Goal: Task Accomplishment & Management: Manage account settings

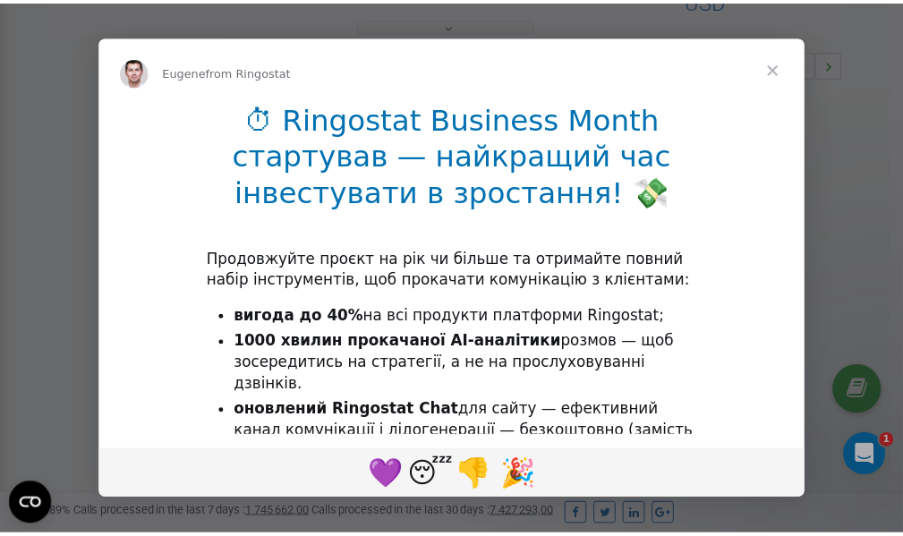
scroll to position [535, 0]
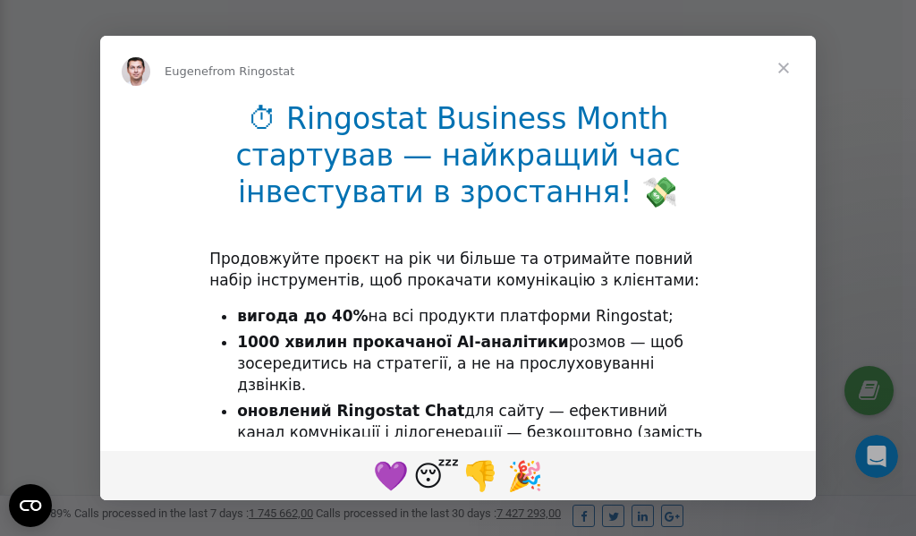
click at [787, 68] on span "Close" at bounding box center [784, 68] width 64 height 64
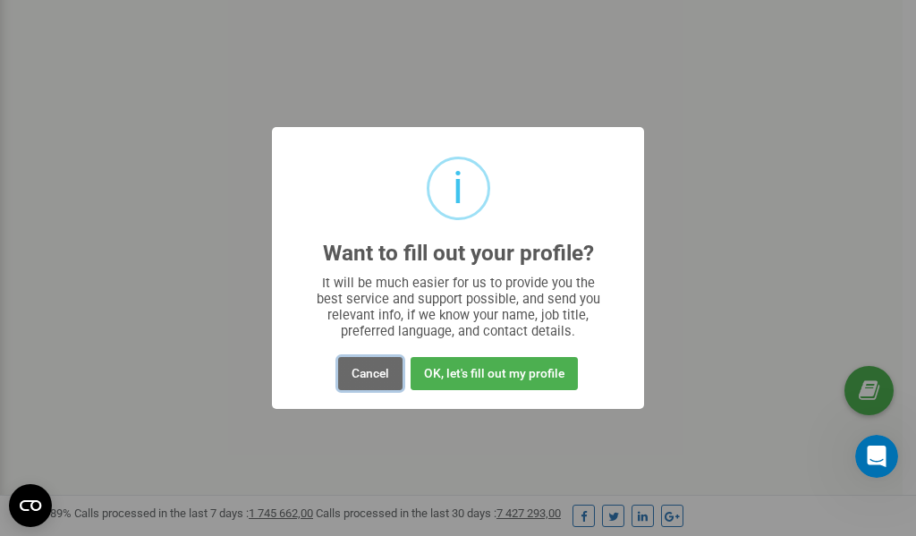
click at [364, 371] on button "Cancel" at bounding box center [370, 373] width 64 height 33
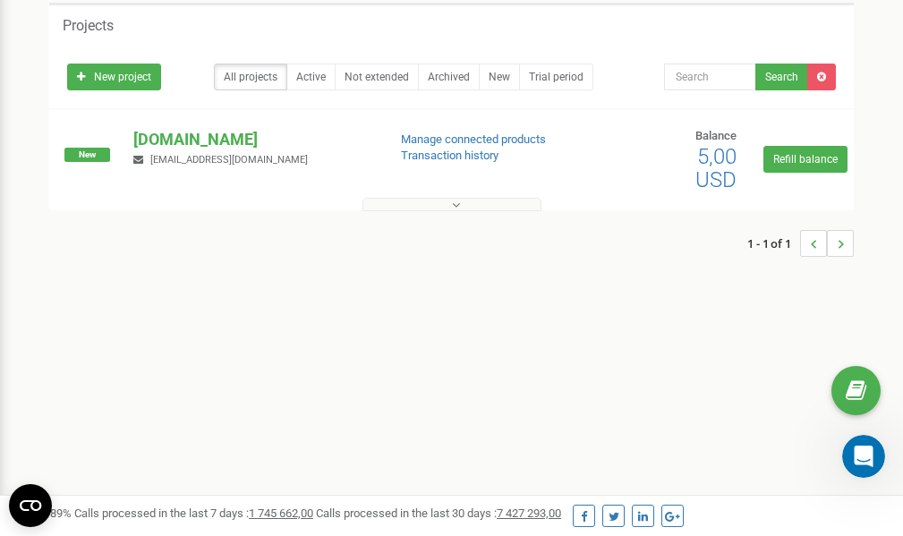
scroll to position [0, 0]
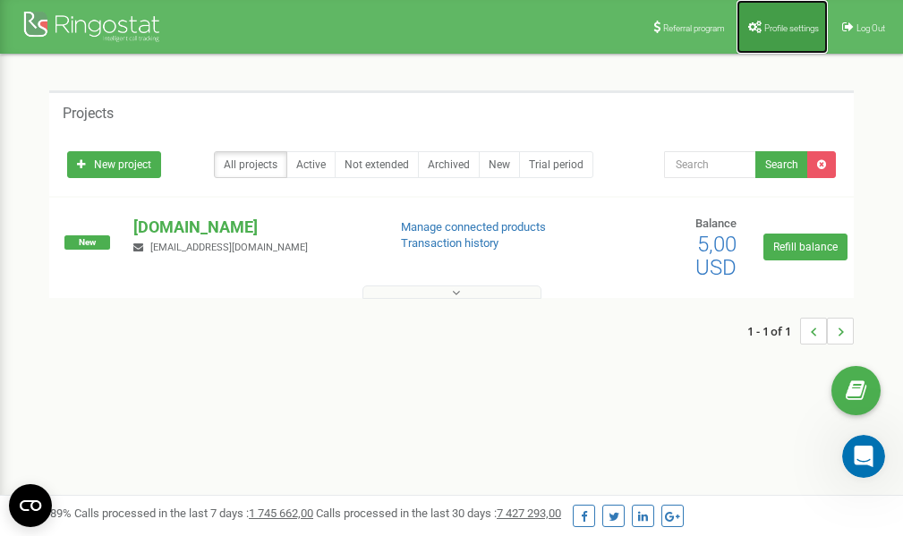
click at [785, 27] on span "Profile settings" at bounding box center [791, 28] width 55 height 10
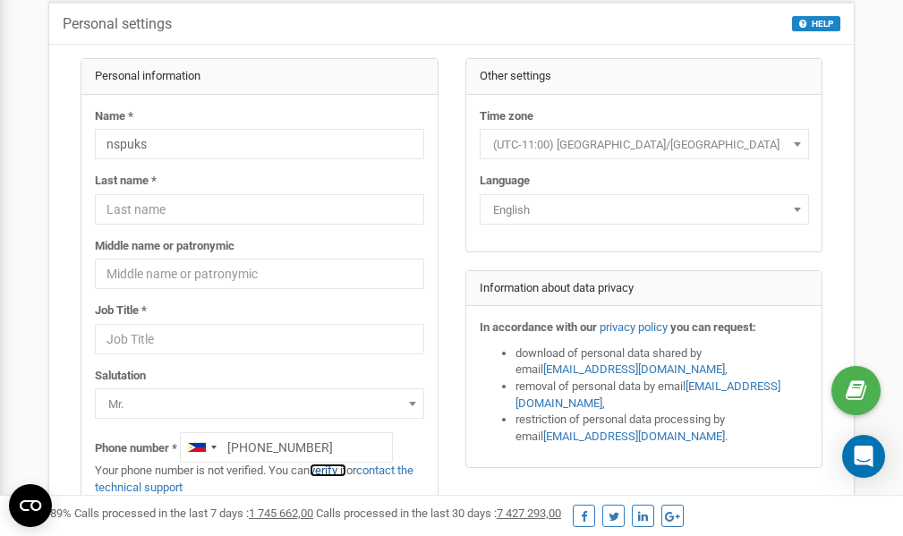
click at [335, 472] on link "verify it" at bounding box center [328, 469] width 37 height 13
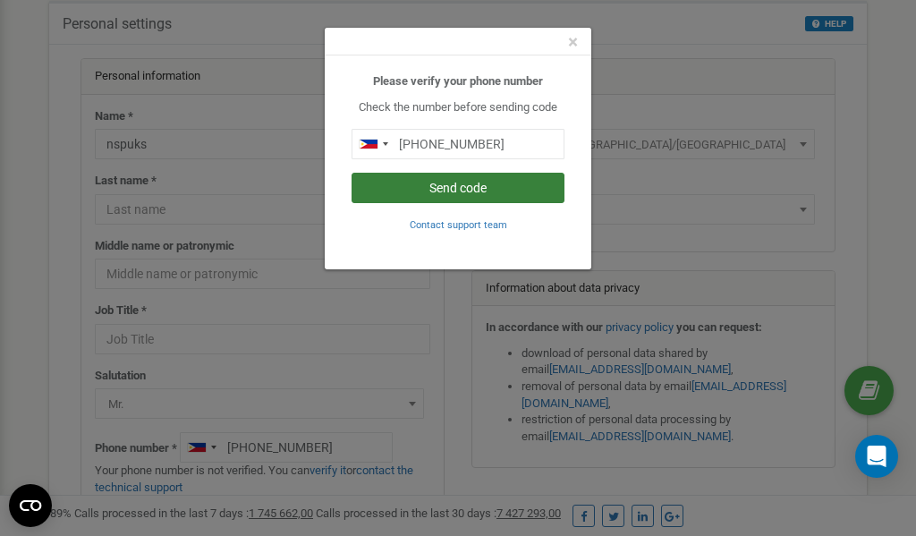
click at [456, 186] on button "Send code" at bounding box center [458, 188] width 213 height 30
